Goal: Contribute content: Contribute content

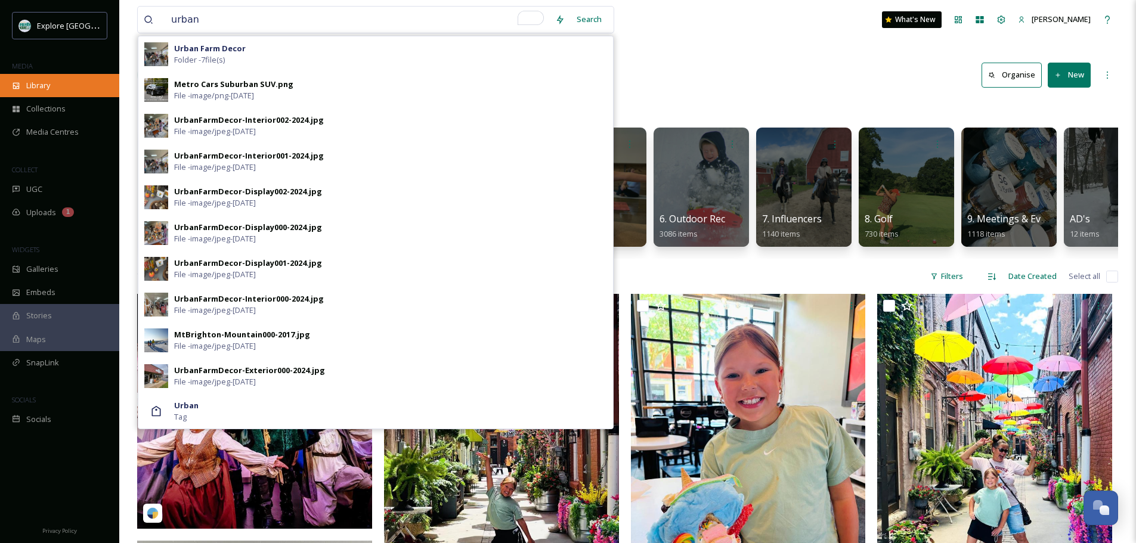
click at [61, 78] on div "Library" at bounding box center [59, 85] width 119 height 23
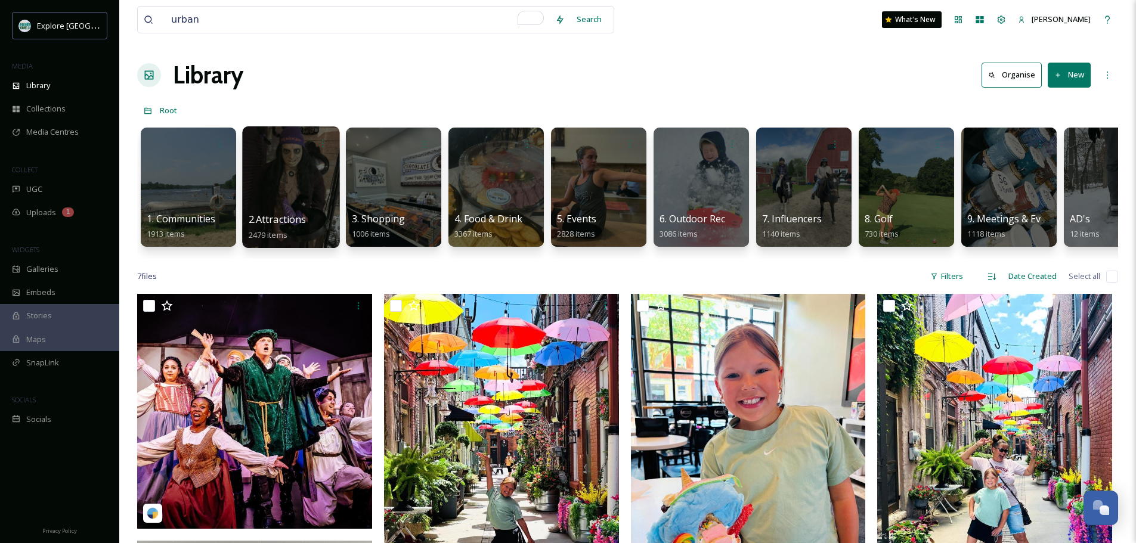
click at [286, 199] on div at bounding box center [290, 187] width 97 height 122
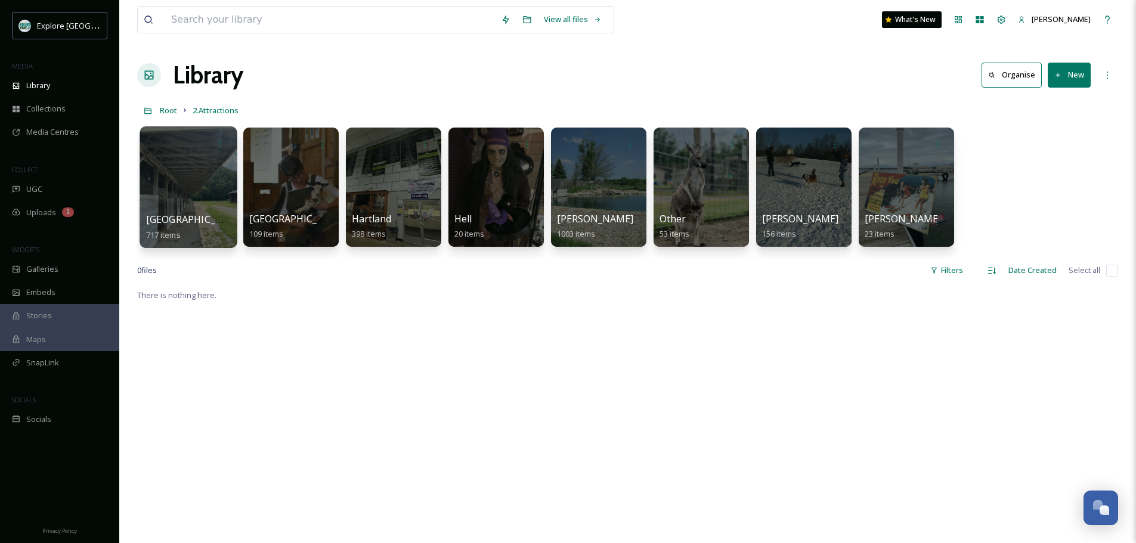
click at [204, 227] on div "Brighton 717 items" at bounding box center [188, 227] width 85 height 30
click at [201, 204] on div at bounding box center [188, 187] width 97 height 122
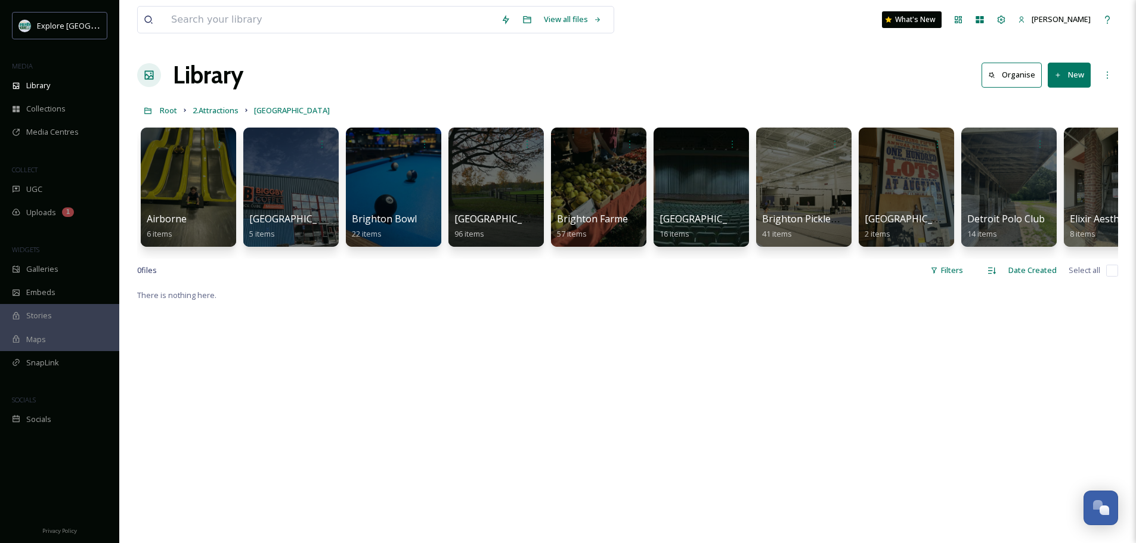
click at [1076, 71] on button "New" at bounding box center [1069, 75] width 43 height 24
click at [1052, 150] on span "Folder" at bounding box center [1055, 149] width 23 height 11
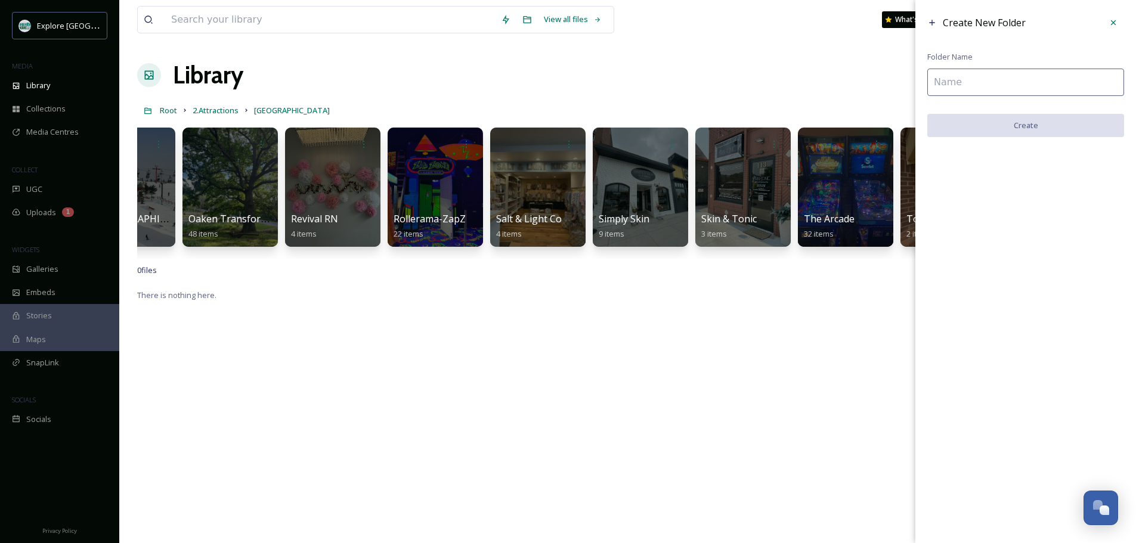
scroll to position [0, 1805]
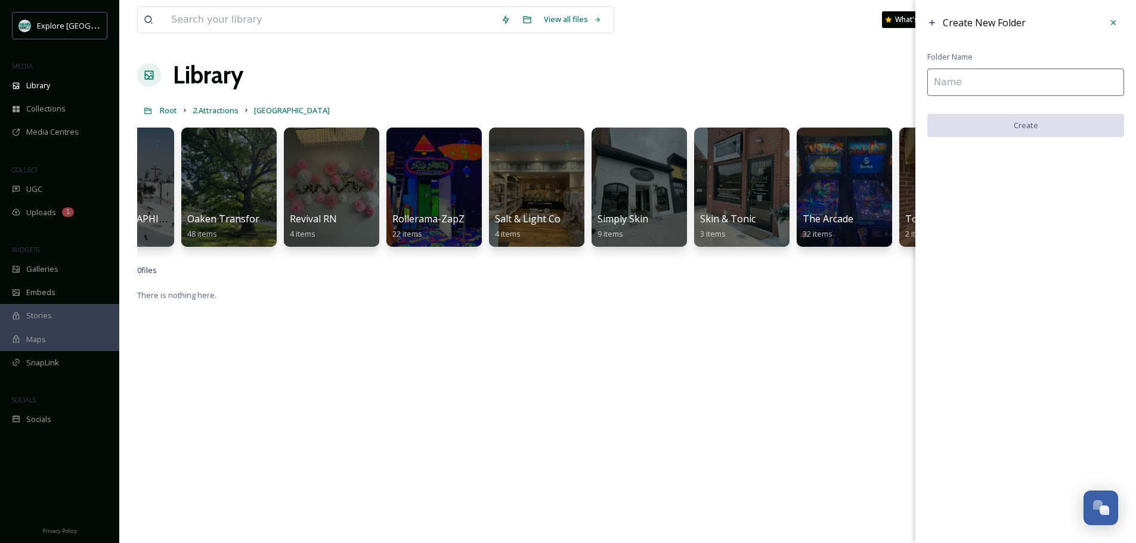
click at [971, 85] on input at bounding box center [1025, 82] width 197 height 27
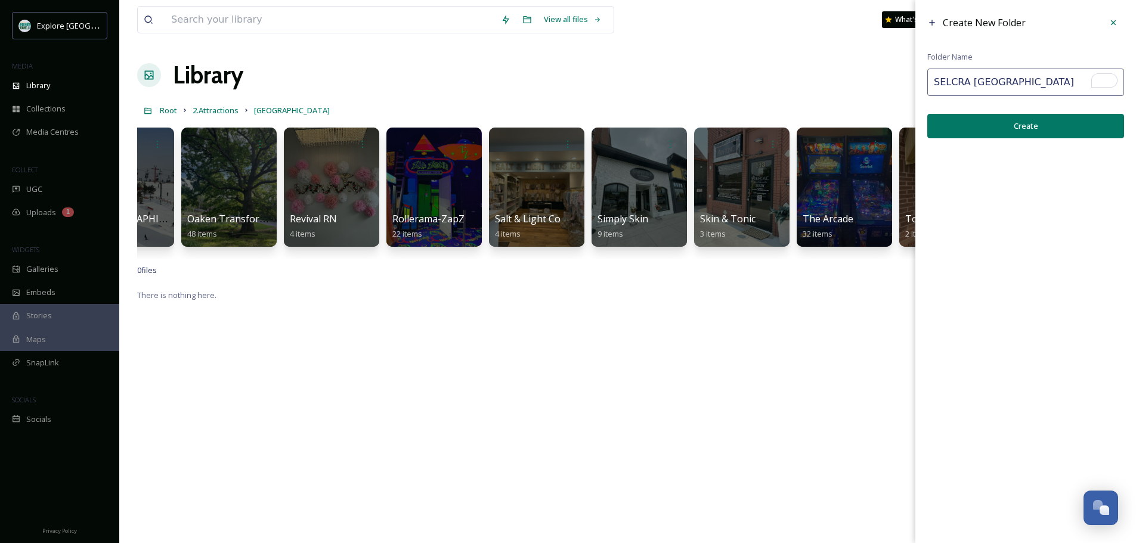
type input "SELCRA [GEOGRAPHIC_DATA]"
click at [1006, 122] on button "Create" at bounding box center [1025, 126] width 197 height 24
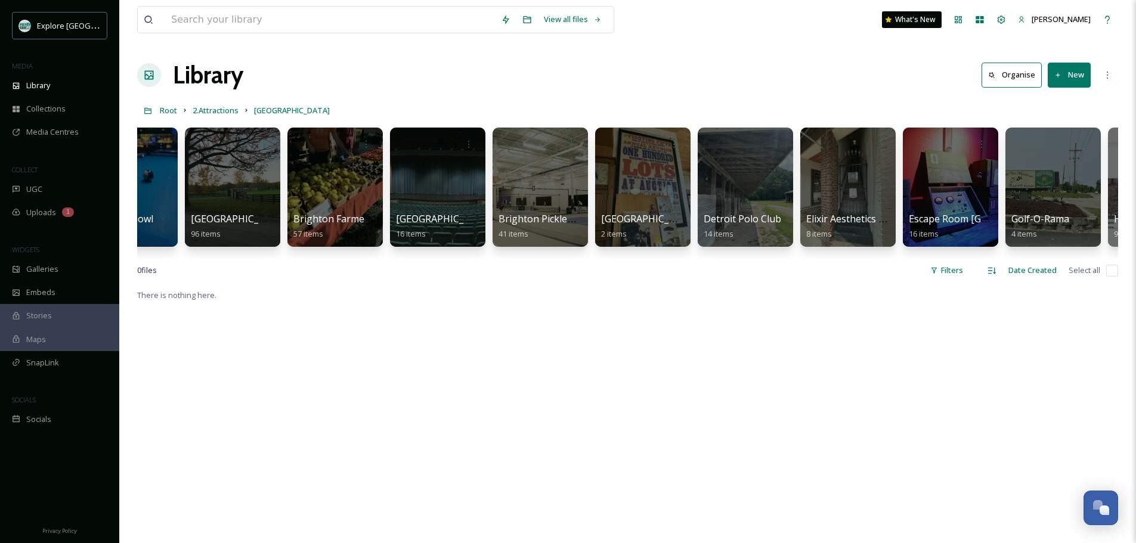
scroll to position [0, 0]
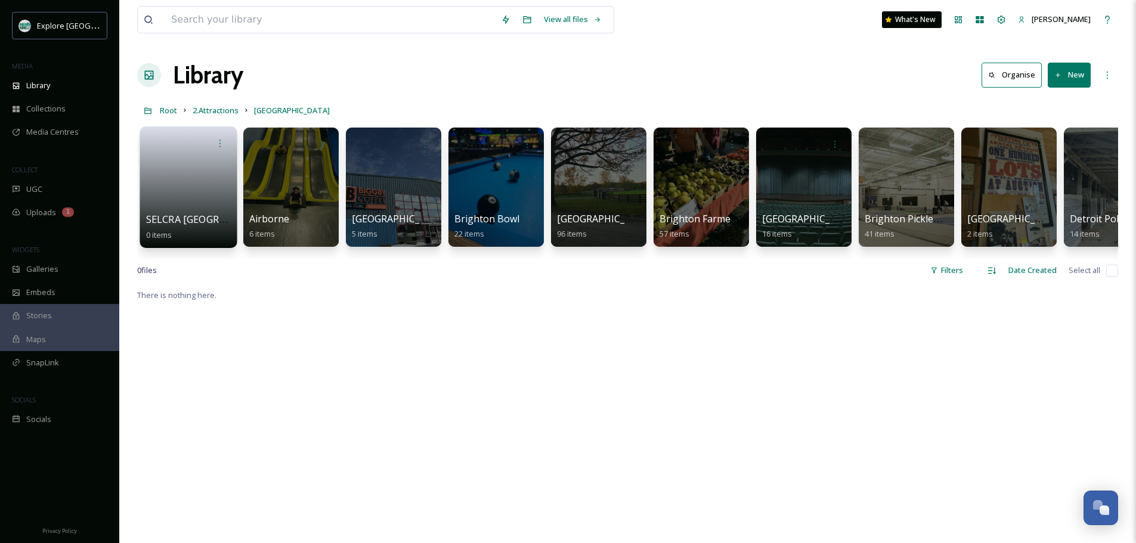
click at [201, 216] on span "SELCRA [GEOGRAPHIC_DATA]" at bounding box center [213, 219] width 135 height 13
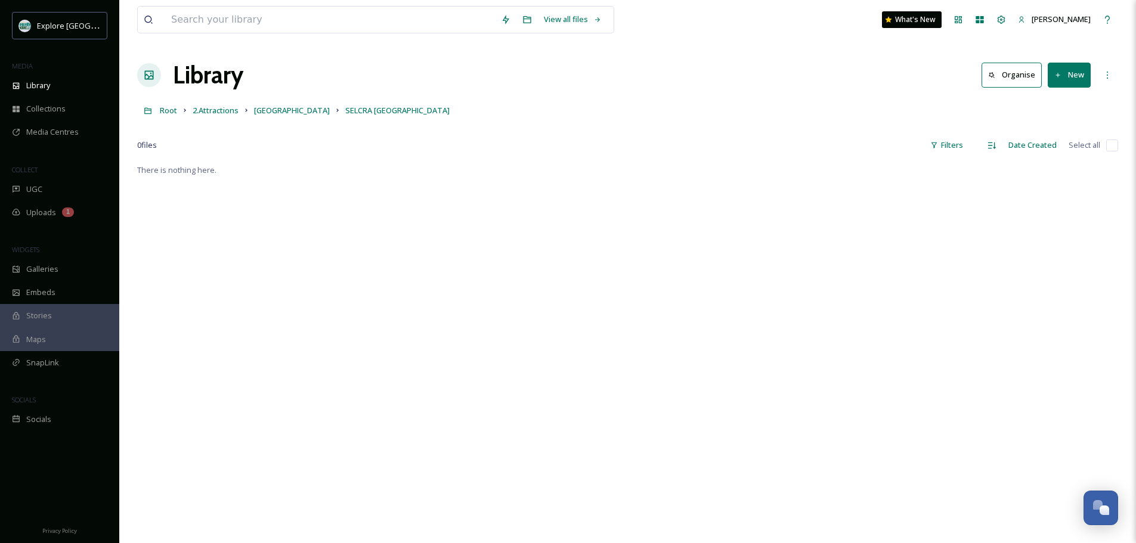
click at [1062, 72] on button "New" at bounding box center [1069, 75] width 43 height 24
click at [1056, 100] on span "File Upload" at bounding box center [1063, 102] width 39 height 11
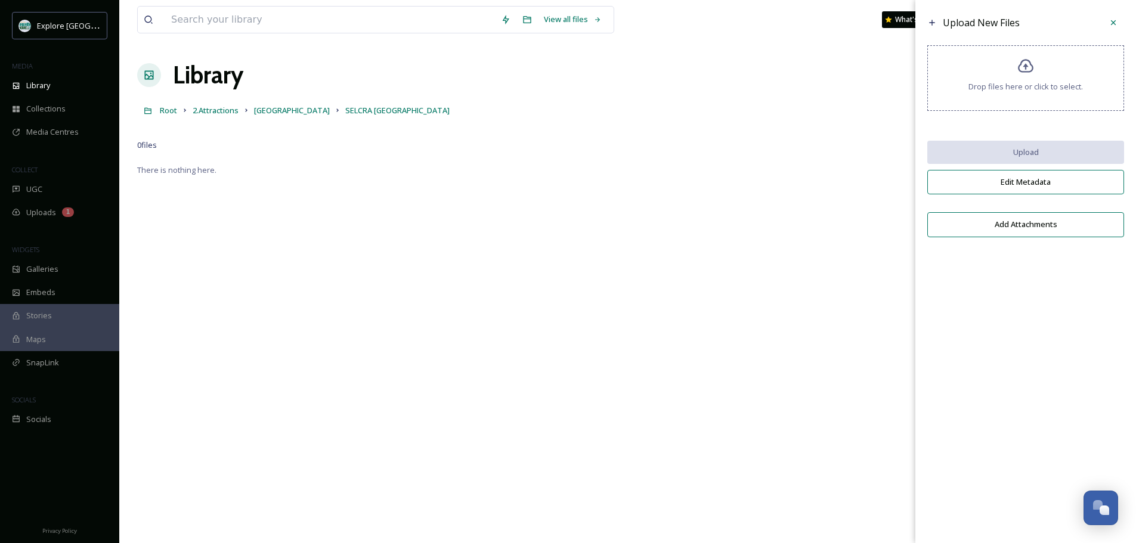
click at [1031, 91] on span "Drop files here or click to select." at bounding box center [1025, 86] width 114 height 11
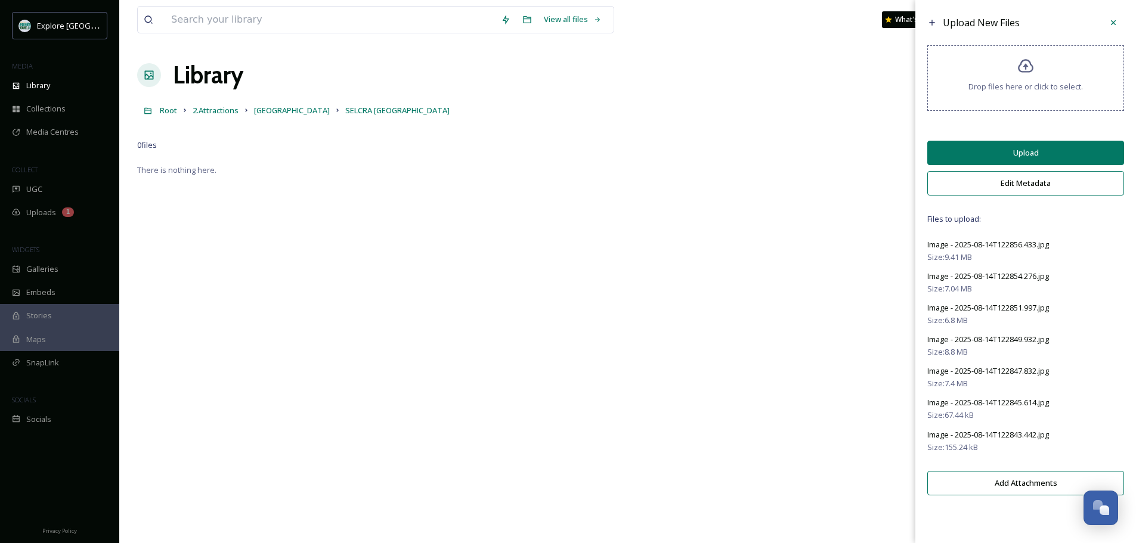
click at [986, 144] on button "Upload" at bounding box center [1025, 153] width 197 height 24
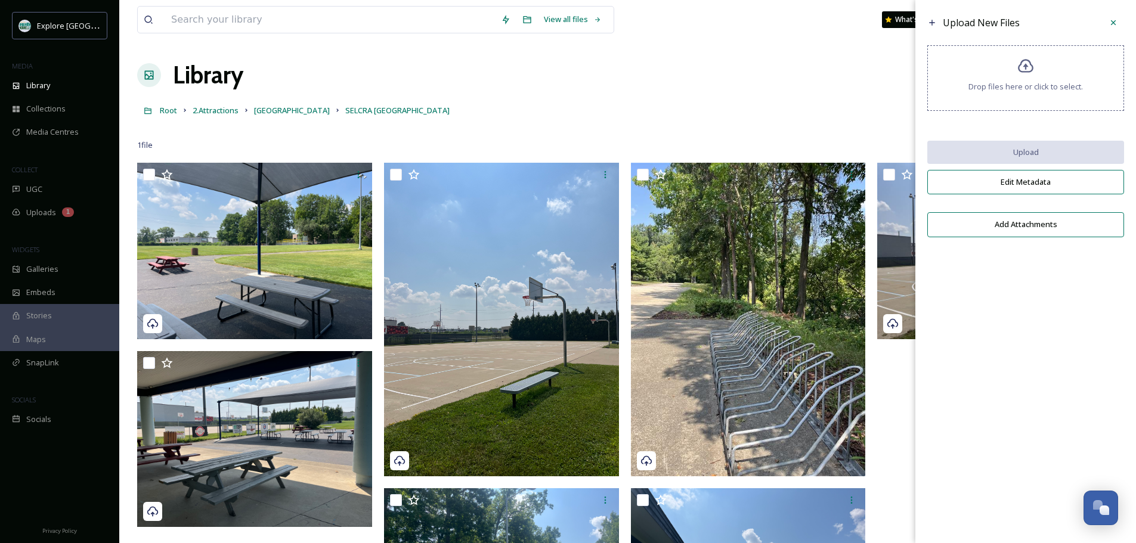
click at [542, 123] on div at bounding box center [627, 128] width 981 height 12
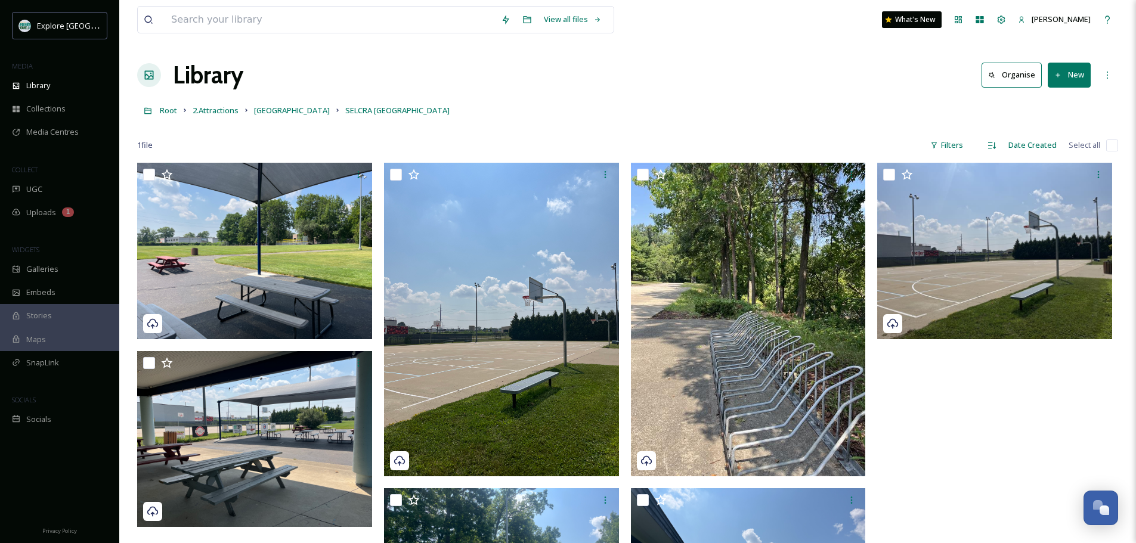
click at [1115, 145] on input "checkbox" at bounding box center [1112, 146] width 12 height 12
checkbox input "true"
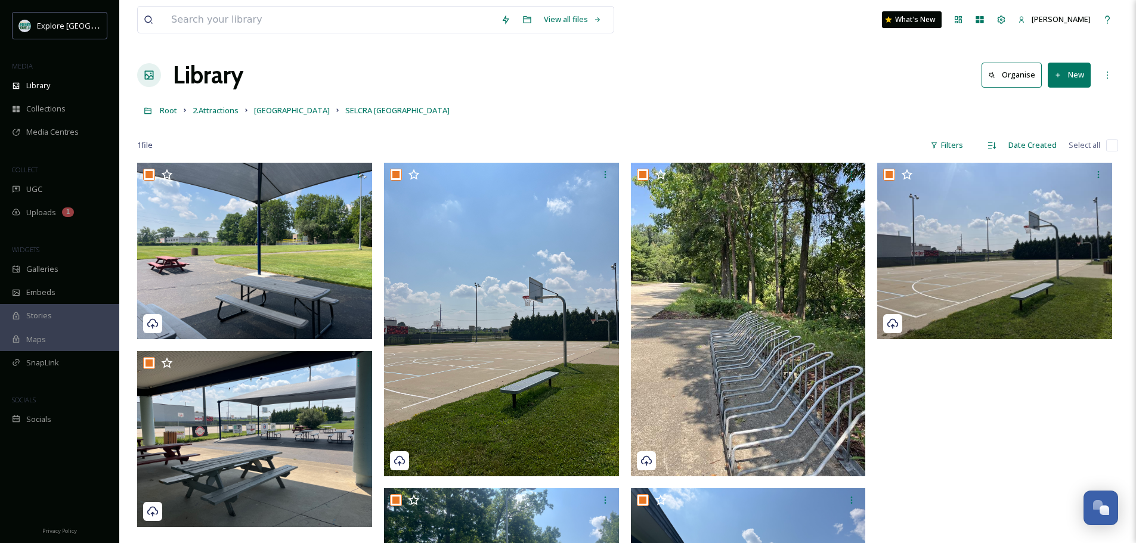
checkbox input "true"
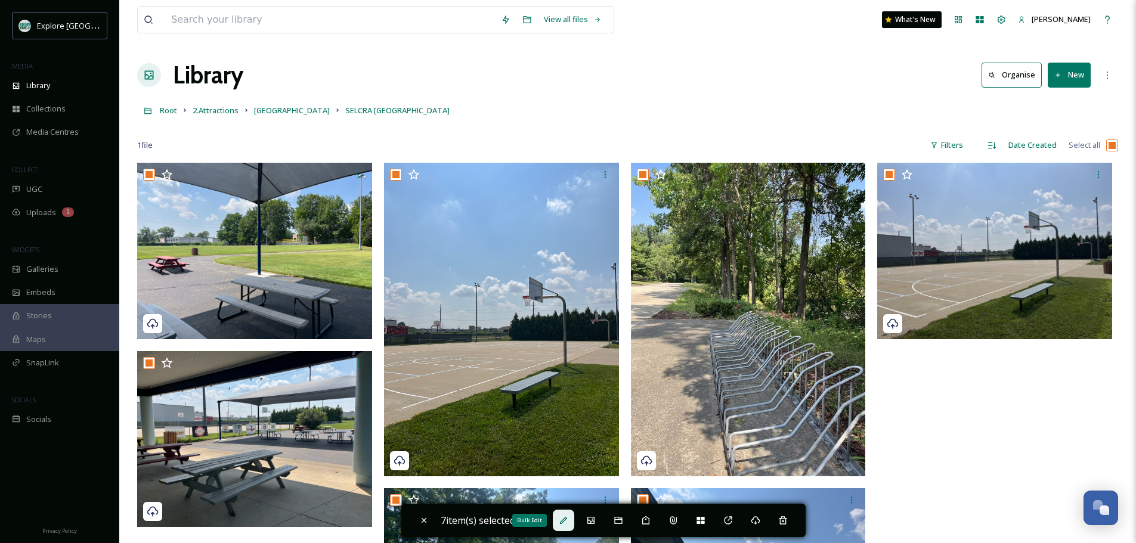
click at [568, 521] on icon at bounding box center [564, 521] width 10 height 10
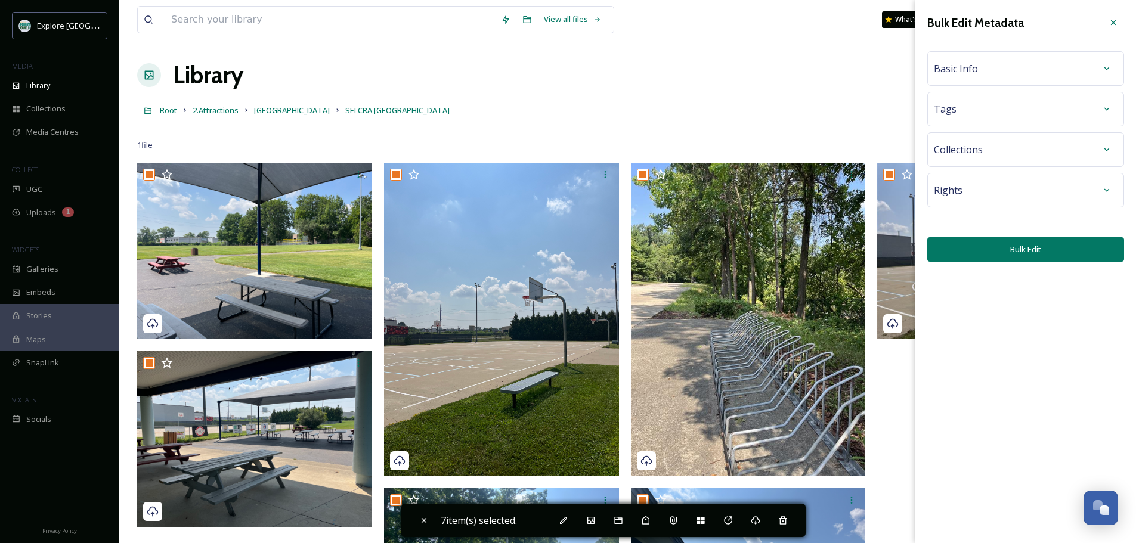
click at [1047, 69] on div "Basic Info" at bounding box center [1026, 68] width 184 height 21
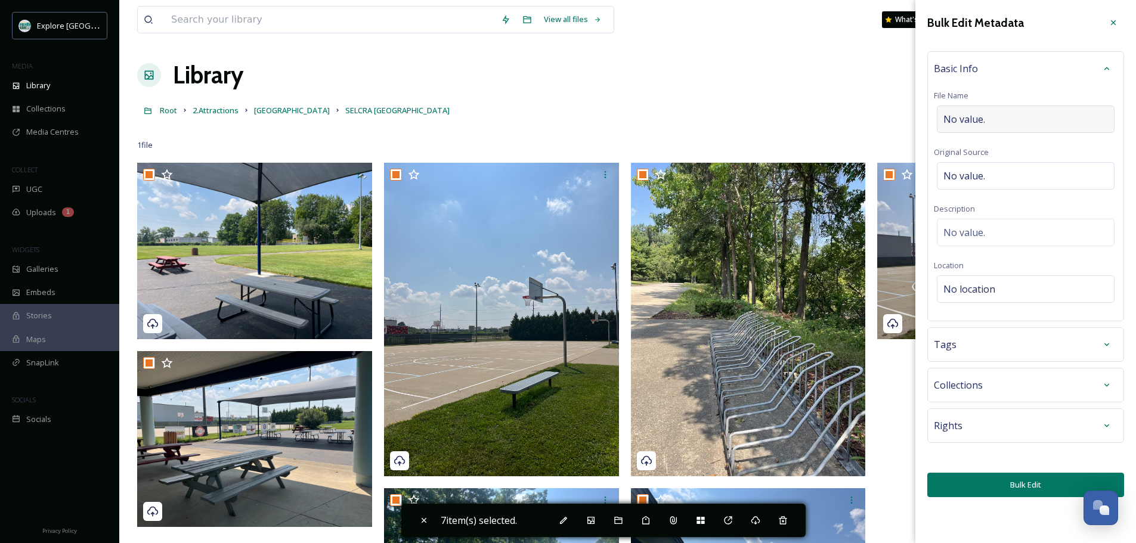
click at [1018, 114] on div "No value." at bounding box center [1026, 119] width 178 height 27
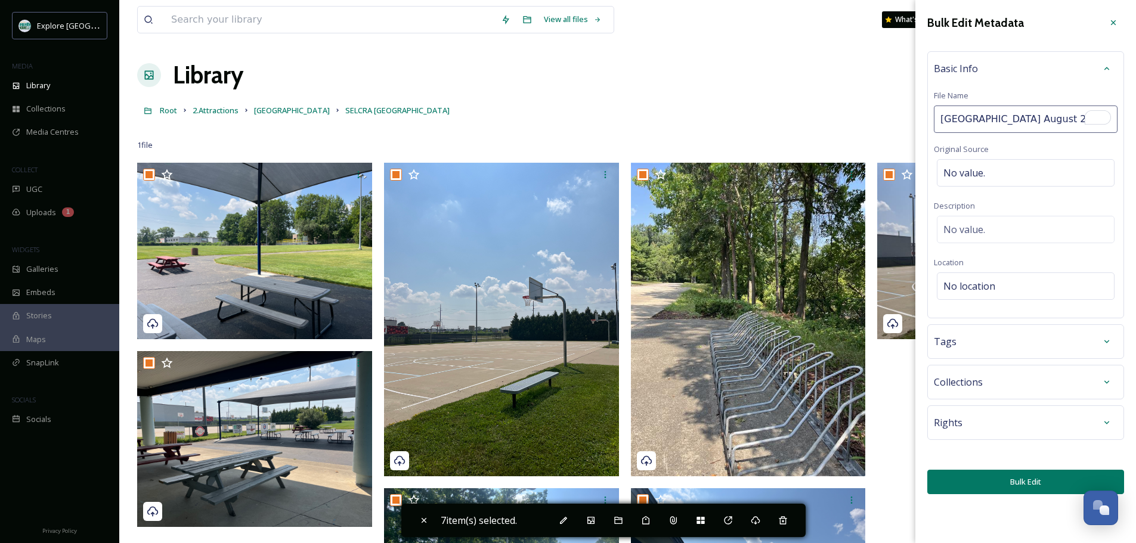
type input "[GEOGRAPHIC_DATA] [DATE]"
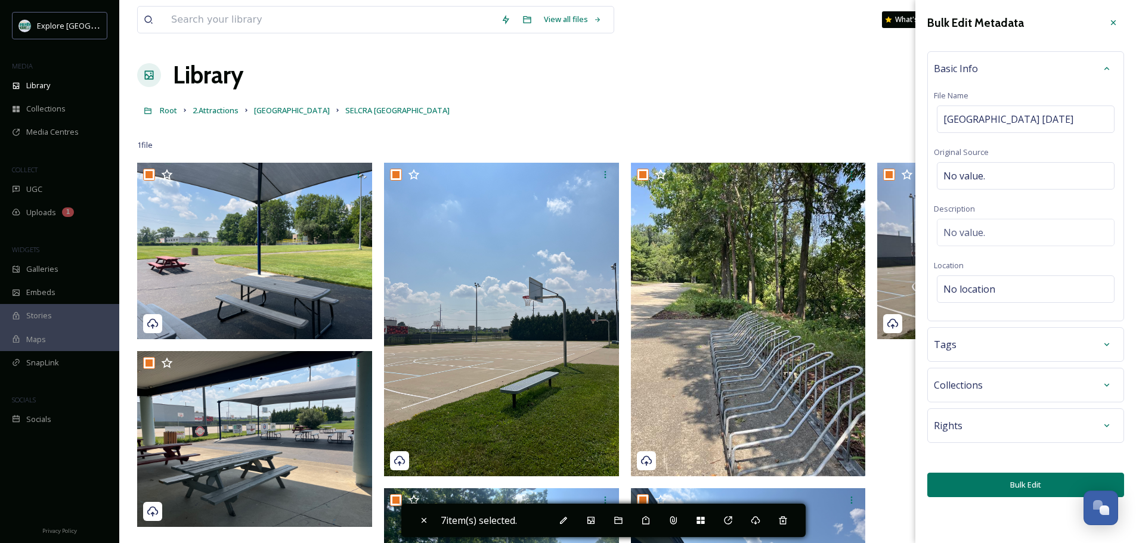
click at [1046, 498] on div "Bulk Edit Metadata Basic Info File Name SELCRA Meijer Park [DATE] Original Sour…" at bounding box center [1025, 254] width 221 height 509
click at [1030, 485] on button "Bulk Edit" at bounding box center [1025, 485] width 197 height 24
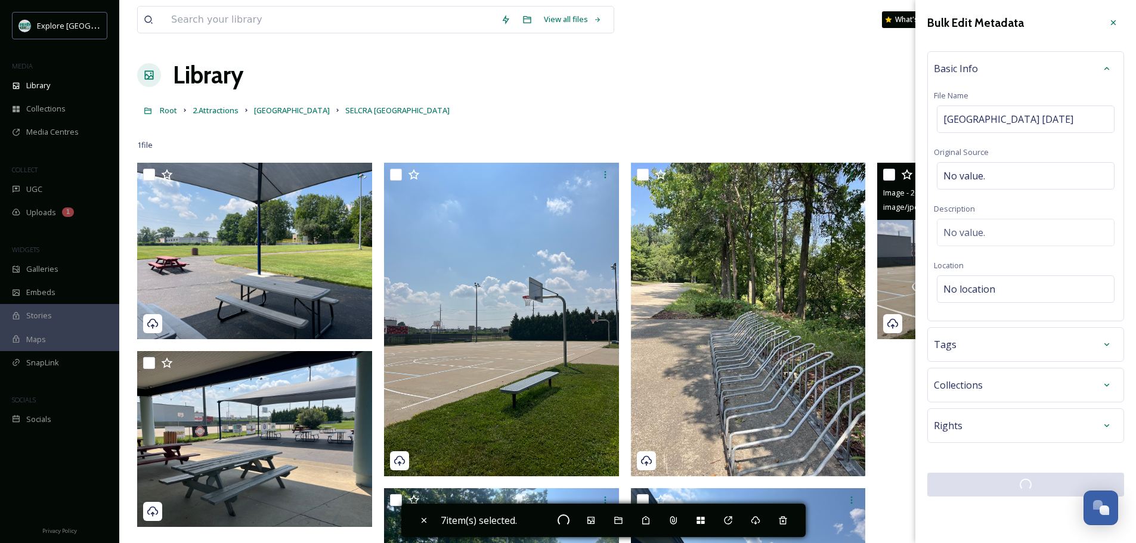
checkbox input "false"
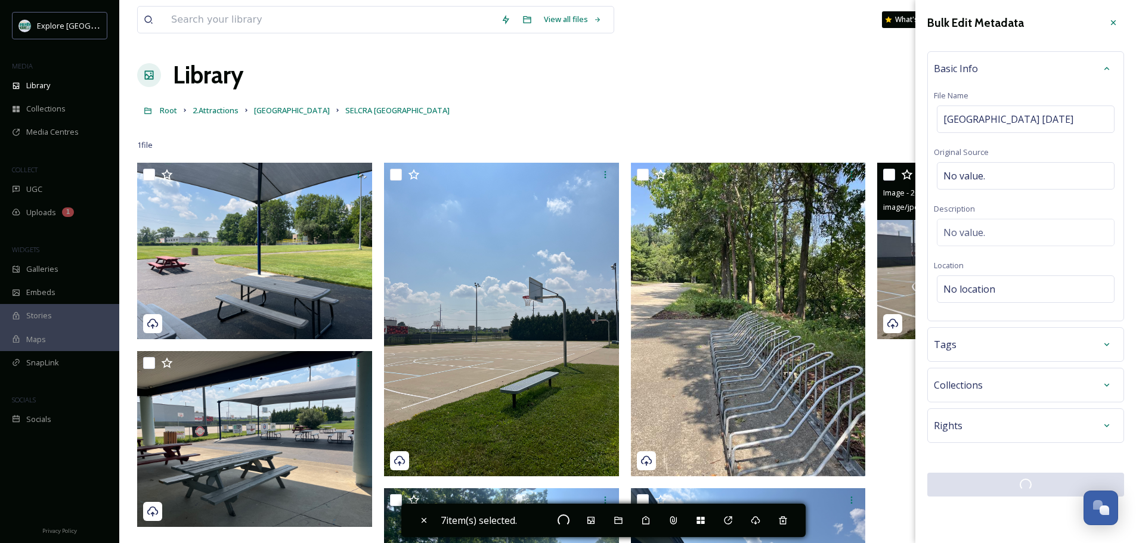
checkbox input "false"
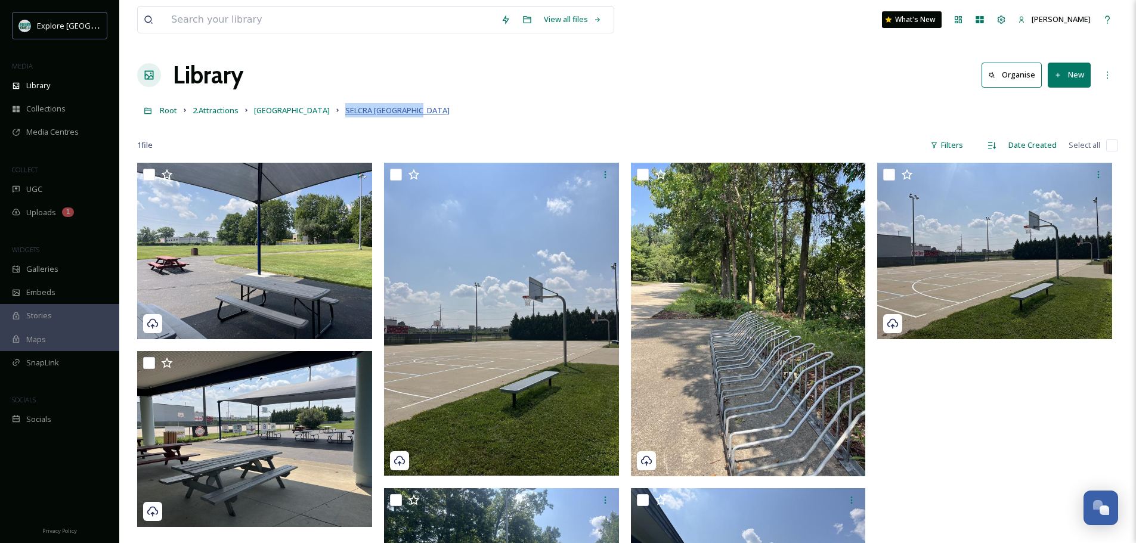
drag, startPoint x: 377, startPoint y: 109, endPoint x: 302, endPoint y: 110, distance: 75.7
click at [302, 110] on div "Root 2.Attractions [GEOGRAPHIC_DATA] [GEOGRAPHIC_DATA]" at bounding box center [627, 110] width 981 height 23
copy span "SELCRA [GEOGRAPHIC_DATA]"
